Goal: Transaction & Acquisition: Purchase product/service

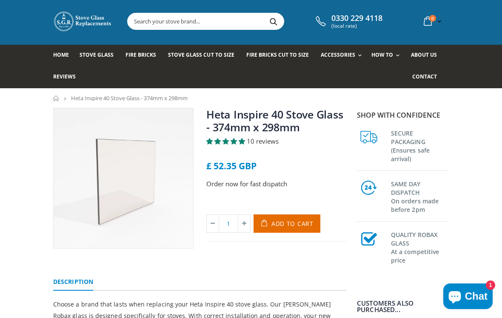
scroll to position [13, 0]
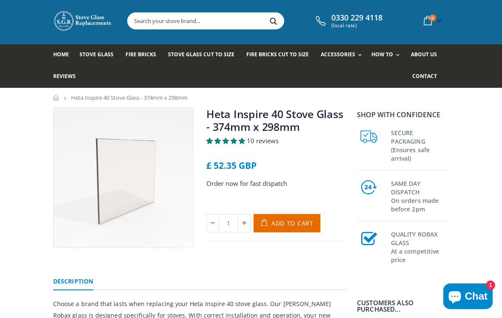
click at [294, 223] on span "Add to Cart" at bounding box center [293, 223] width 42 height 8
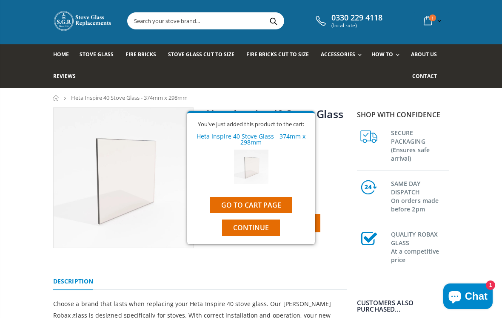
click at [273, 204] on link "Go to cart page" at bounding box center [251, 205] width 82 height 16
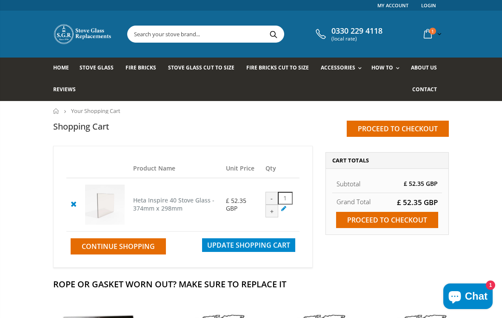
click at [435, 3] on link "Login" at bounding box center [428, 5] width 15 height 11
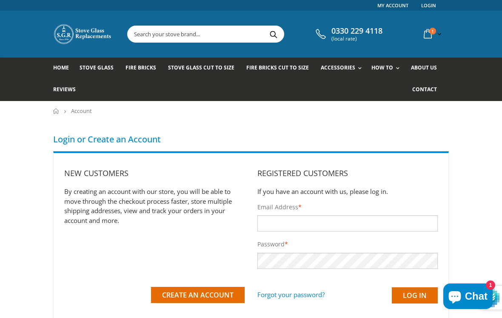
scroll to position [129, 0]
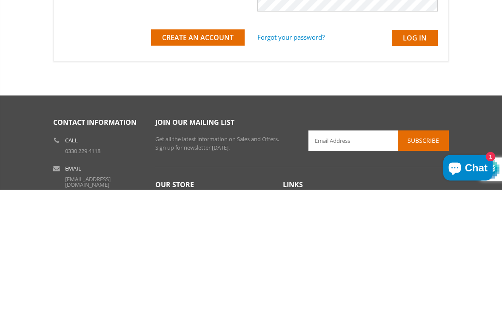
click at [169, 164] on span "Create an Account" at bounding box center [198, 165] width 72 height 9
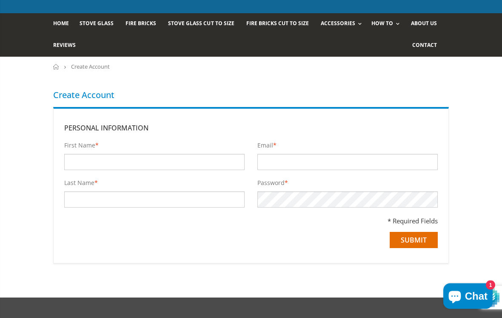
click at [73, 165] on input "First Name *" at bounding box center [154, 162] width 180 height 16
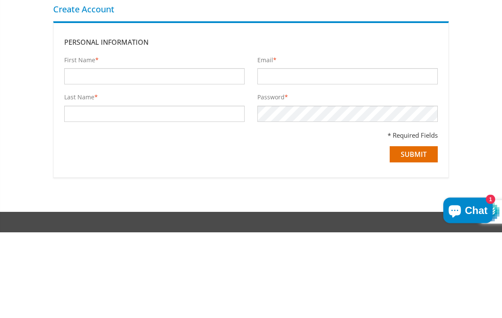
type input "Joyce"
type input "Gaynor"
type input "jgaynor@btinternet.com"
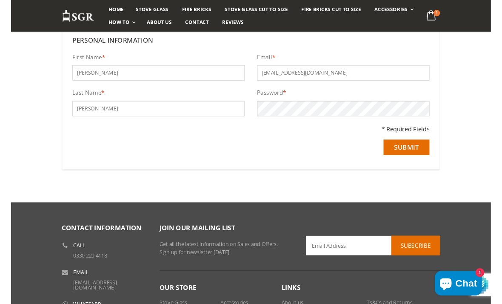
scroll to position [129, 0]
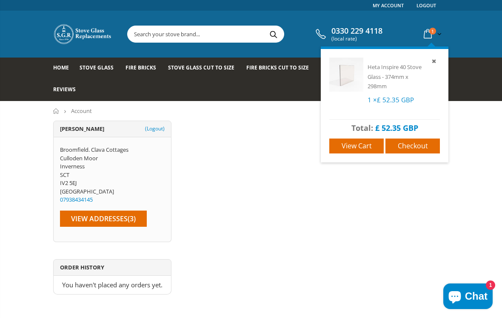
click at [421, 143] on span "Checkout" at bounding box center [413, 145] width 30 height 9
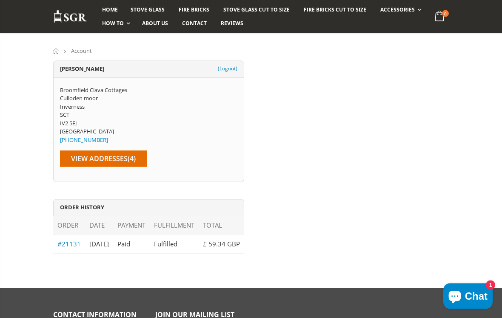
scroll to position [41, 0]
